Goal: Participate in discussion: Engage in conversation with other users on a specific topic

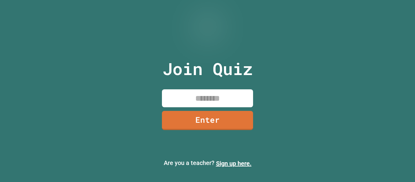
click at [200, 96] on input at bounding box center [207, 98] width 91 height 18
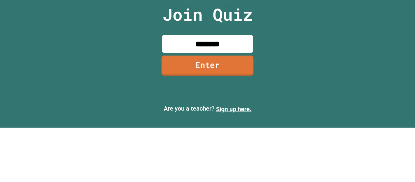
type input "********"
click at [210, 121] on link "Enter" at bounding box center [207, 120] width 92 height 20
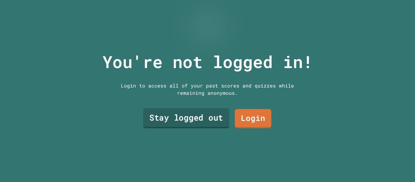
click at [155, 120] on link "Stay logged out" at bounding box center [186, 118] width 86 height 20
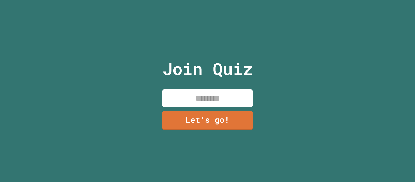
click at [193, 93] on input at bounding box center [207, 98] width 91 height 18
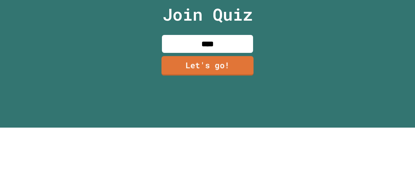
type input "****"
click at [200, 125] on link "Let's go!" at bounding box center [207, 120] width 93 height 20
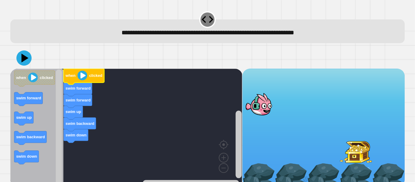
click at [82, 77] on image "Blockly Workspace" at bounding box center [82, 75] width 10 height 10
click at [30, 78] on image "Blockly Workspace" at bounding box center [33, 78] width 10 height 10
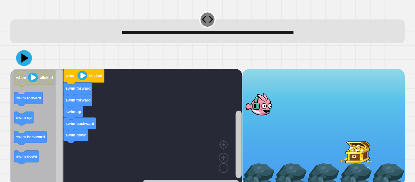
click at [24, 61] on icon at bounding box center [24, 57] width 7 height 9
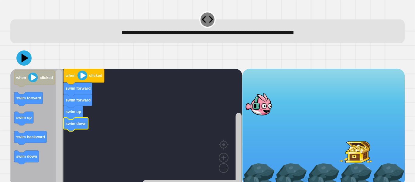
click at [81, 77] on image "Blockly Workspace" at bounding box center [82, 75] width 10 height 10
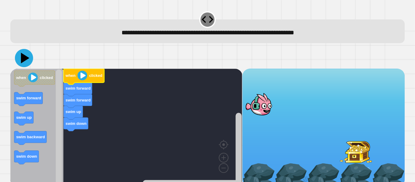
click at [29, 62] on icon at bounding box center [24, 58] width 18 height 18
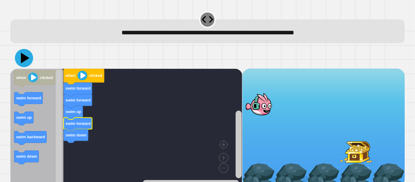
click at [31, 61] on icon at bounding box center [24, 58] width 18 height 18
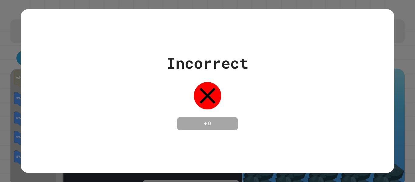
click at [223, 124] on div "**********" at bounding box center [207, 91] width 415 height 182
click at [196, 122] on h4 "+ 0" at bounding box center [207, 123] width 49 height 7
click at [257, 144] on div "Incorrect + 0" at bounding box center [207, 91] width 373 height 164
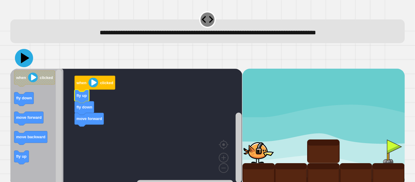
click at [29, 59] on icon at bounding box center [24, 58] width 18 height 18
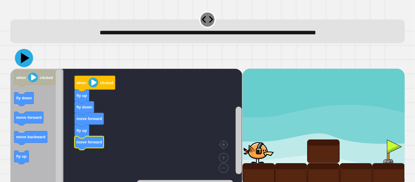
click at [25, 57] on icon at bounding box center [25, 58] width 8 height 11
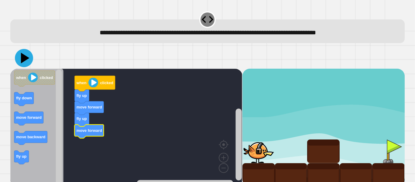
click at [23, 61] on icon at bounding box center [25, 58] width 8 height 11
click at [30, 60] on icon at bounding box center [24, 58] width 18 height 18
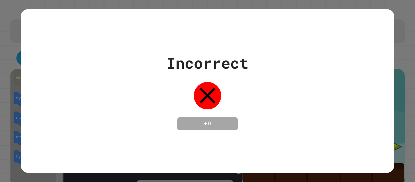
click at [269, 75] on div "Incorrect + 0" at bounding box center [207, 91] width 373 height 79
click at [271, 73] on div "Incorrect + 0" at bounding box center [207, 91] width 373 height 79
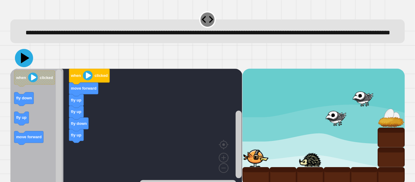
click at [25, 67] on icon at bounding box center [24, 58] width 18 height 18
click at [23, 63] on icon at bounding box center [25, 58] width 8 height 11
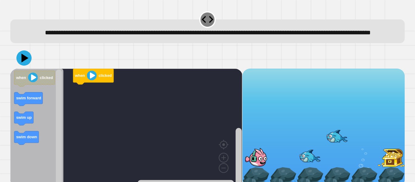
scroll to position [17, 0]
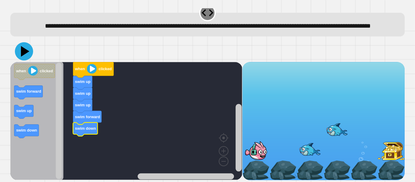
click at [26, 52] on icon at bounding box center [25, 51] width 8 height 11
click at [24, 46] on icon at bounding box center [24, 51] width 18 height 18
click at [29, 53] on icon at bounding box center [23, 50] width 17 height 17
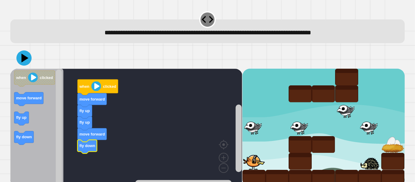
click at [87, 150] on icon "Blockly Workspace" at bounding box center [86, 147] width 19 height 14
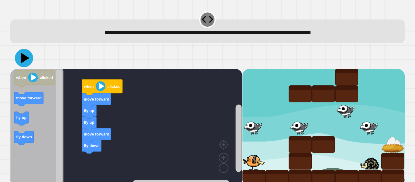
click at [30, 61] on icon at bounding box center [24, 58] width 18 height 18
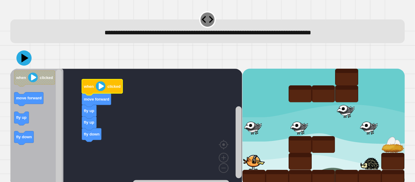
click at [100, 84] on image "Blockly Workspace" at bounding box center [101, 86] width 10 height 10
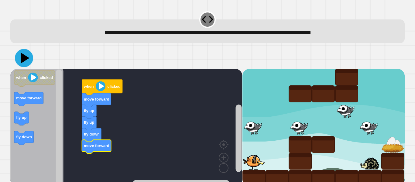
click at [26, 60] on icon at bounding box center [25, 58] width 8 height 11
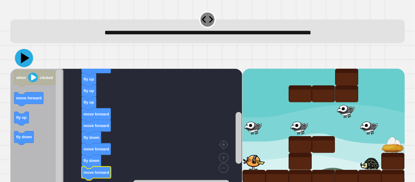
click at [20, 59] on icon at bounding box center [24, 58] width 18 height 18
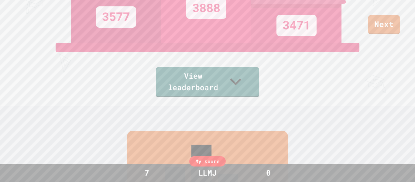
scroll to position [79, 0]
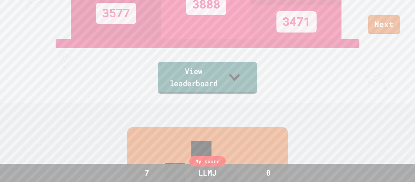
click at [158, 83] on link "View leaderboard" at bounding box center [207, 78] width 99 height 32
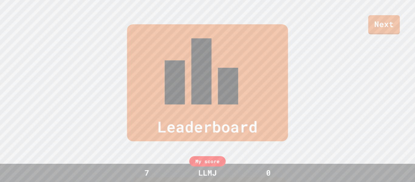
scroll to position [250, 0]
